Goal: Ask a question

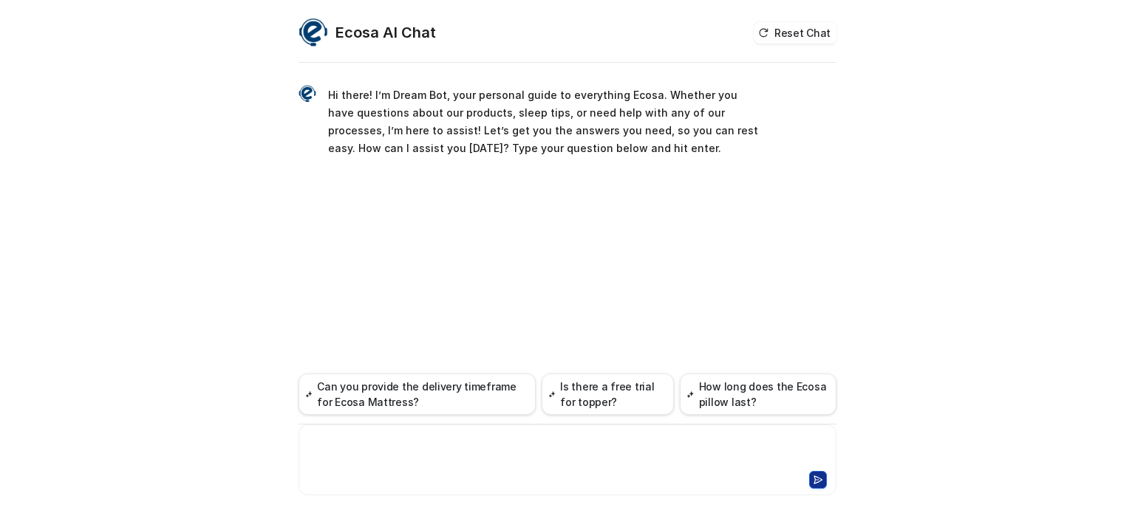
click at [462, 458] on div at bounding box center [567, 451] width 530 height 34
paste div
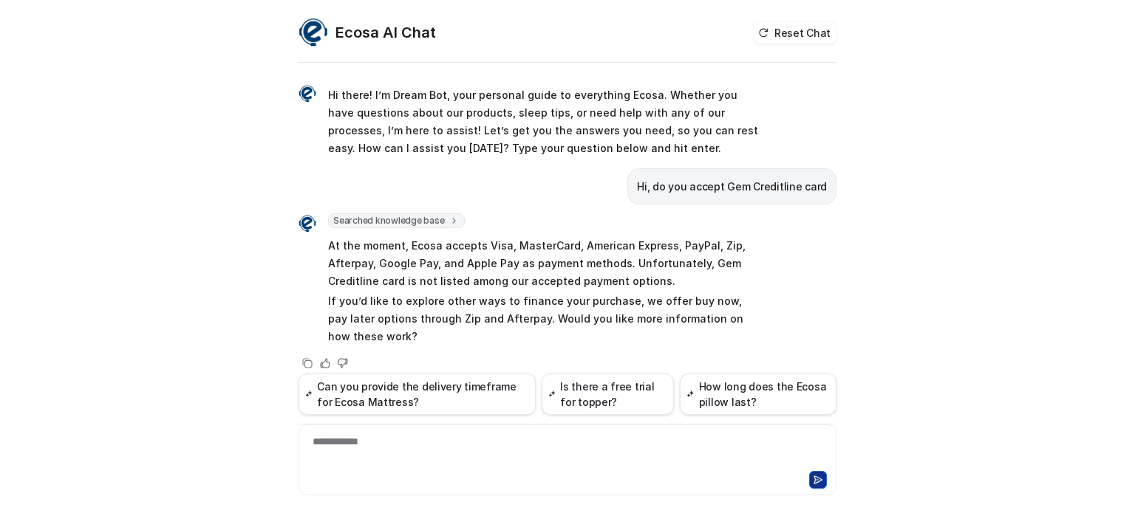
click at [726, 324] on p "If you’d like to explore other ways to finance your purchase, we offer buy now,…" at bounding box center [544, 319] width 432 height 53
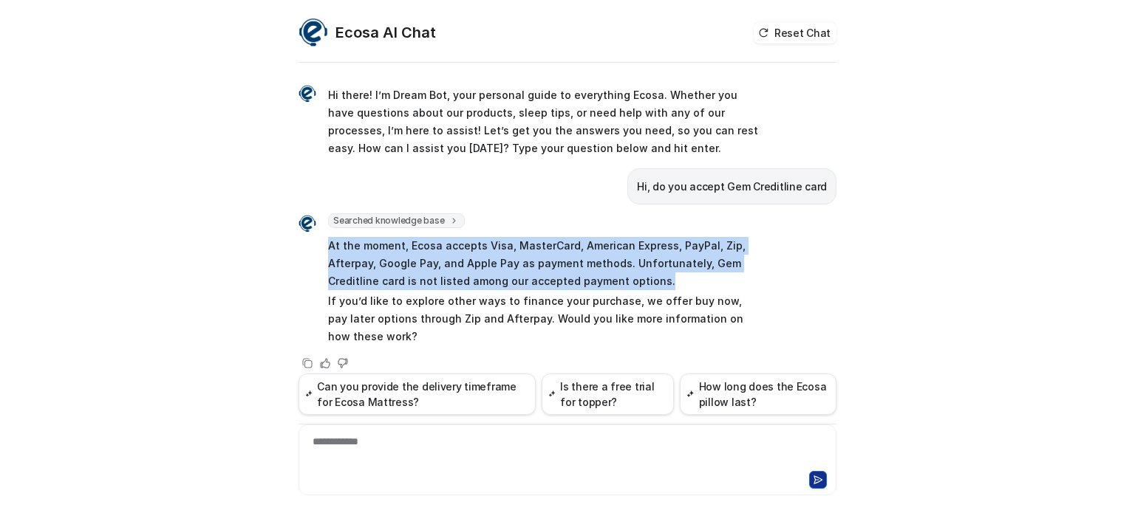
drag, startPoint x: 690, startPoint y: 281, endPoint x: 328, endPoint y: 235, distance: 365.0
click at [328, 235] on span "At the moment, Ecosa accepts Visa, MasterCard, American Express, PayPal, Zip, A…" at bounding box center [544, 291] width 432 height 115
copy p "At the moment, Ecosa accepts Visa, MasterCard, American Express, PayPal, Zip, A…"
